Goal: Information Seeking & Learning: Learn about a topic

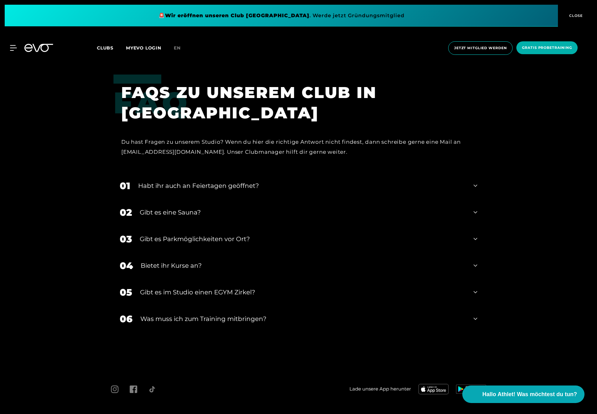
scroll to position [2559, 0]
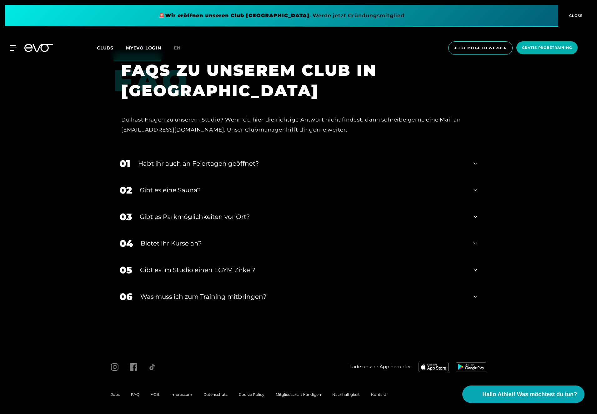
click at [478, 165] on div "01 Habt ihr auch an Feiertagen geöffnet?" at bounding box center [299, 163] width 370 height 27
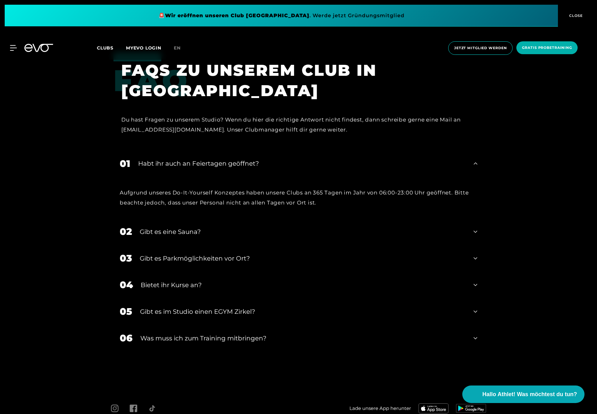
click at [478, 165] on div "01 Habt ihr auch an Feiertagen geöffnet?" at bounding box center [299, 163] width 370 height 27
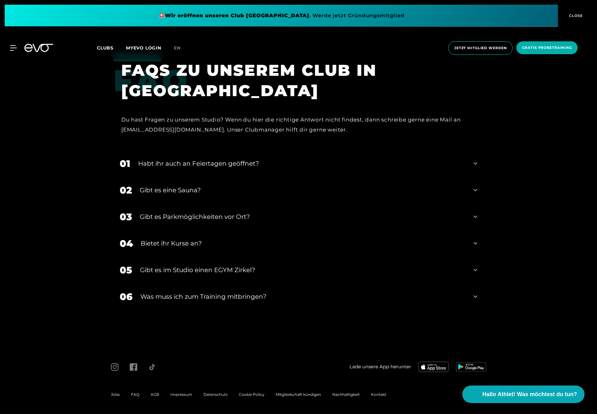
click at [479, 188] on div "02 Gibt es eine Sauna?" at bounding box center [299, 190] width 370 height 27
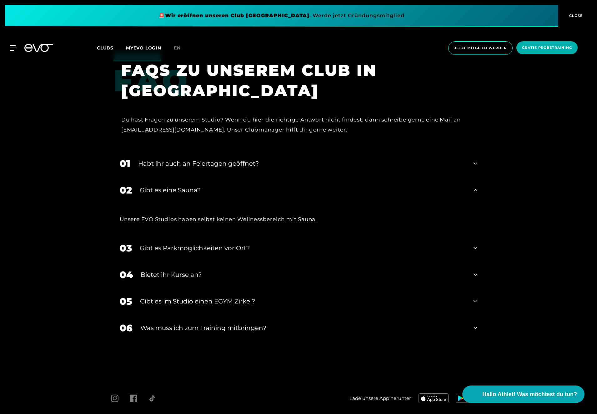
click at [478, 190] on div "02 Gibt es eine Sauna?" at bounding box center [299, 190] width 370 height 27
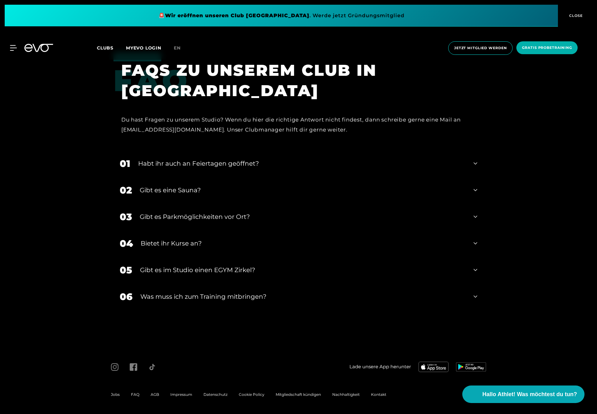
click at [476, 217] on icon at bounding box center [476, 217] width 4 height 8
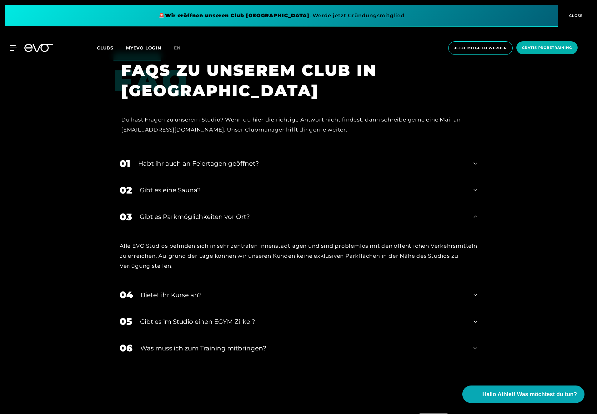
click at [476, 217] on icon at bounding box center [476, 217] width 4 height 8
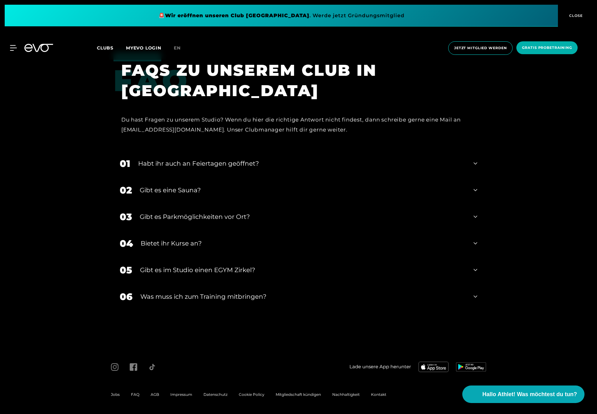
click at [478, 270] on div "05 Gibt es im Studio einen EGYM Zirkel?" at bounding box center [299, 269] width 370 height 27
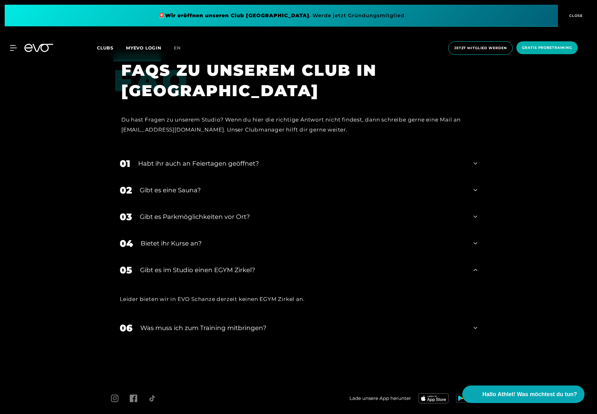
click at [478, 270] on div "05 Gibt es im Studio einen EGYM Zirkel?" at bounding box center [299, 269] width 370 height 27
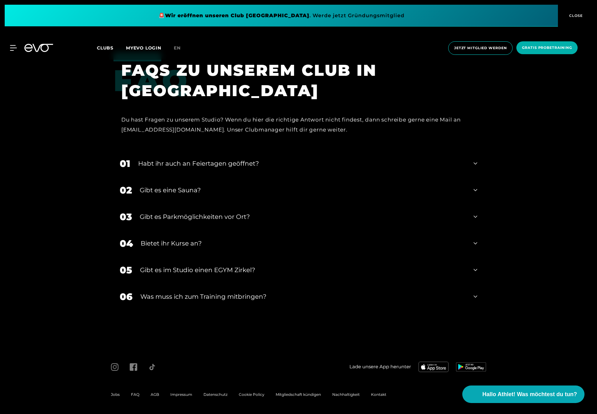
click at [478, 295] on div "06 Was muss ich zum Training mitbringen?" at bounding box center [299, 296] width 370 height 27
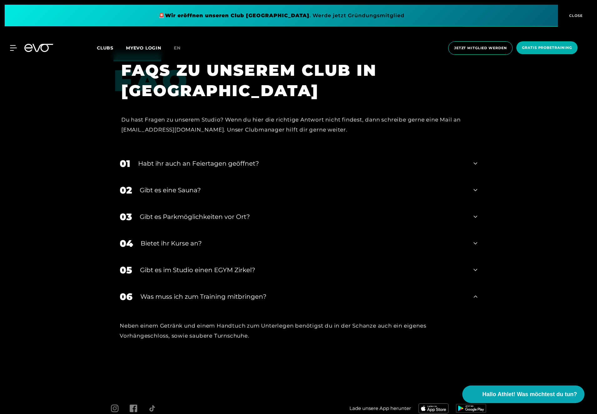
click at [478, 295] on div "06 Was muss ich zum Training mitbringen?" at bounding box center [299, 296] width 370 height 27
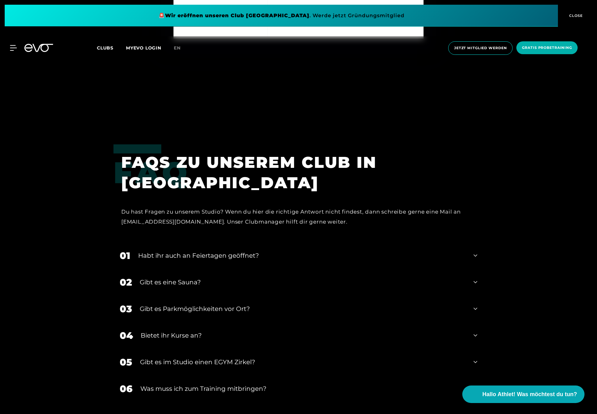
scroll to position [2465, 0]
